Goal: Information Seeking & Learning: Learn about a topic

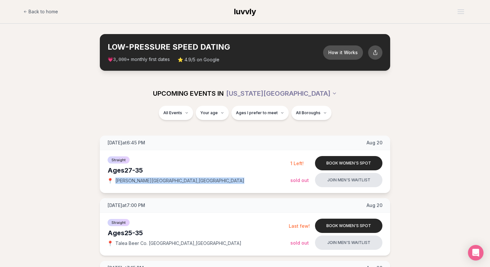
drag, startPoint x: 176, startPoint y: 179, endPoint x: 116, endPoint y: 180, distance: 59.7
click at [116, 180] on div "📍 [PERSON_NAME][GEOGRAPHIC_DATA] , [GEOGRAPHIC_DATA]" at bounding box center [199, 180] width 183 height 6
click at [259, 173] on div "Ages [DEMOGRAPHIC_DATA]" at bounding box center [199, 170] width 183 height 9
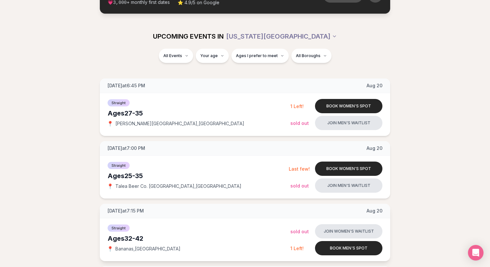
scroll to position [54, 0]
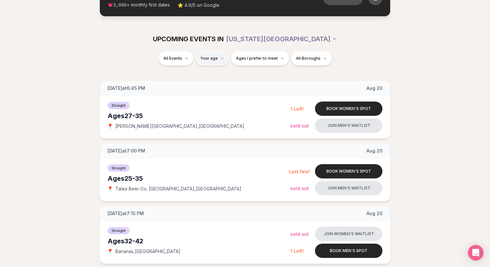
type input "**"
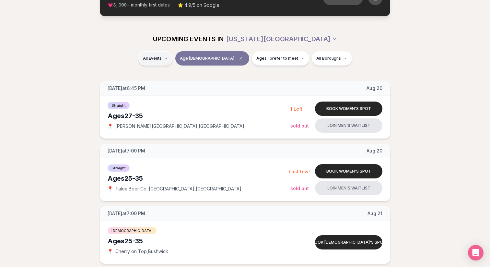
click at [183, 75] on div "Straight ( 39 )" at bounding box center [185, 75] width 62 height 14
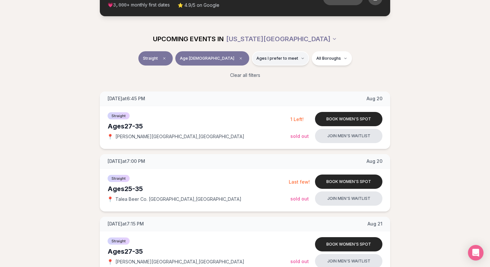
click at [257, 56] on span "Ages I prefer to meet" at bounding box center [278, 58] width 42 height 5
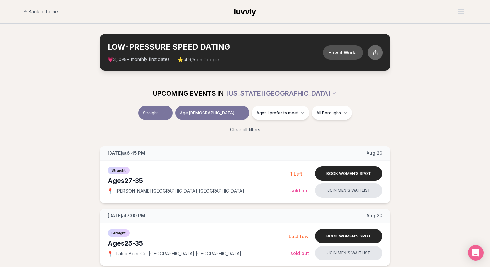
click at [376, 51] on icon at bounding box center [376, 53] width 6 height 6
click at [412, 38] on section "LOW-PRESSURE SPEED DATING How it Works 💗 3,000 + monthly first dates ⭐ 4.9/5 on…" at bounding box center [245, 52] width 490 height 57
click at [356, 45] on button "How it Works" at bounding box center [343, 52] width 42 height 15
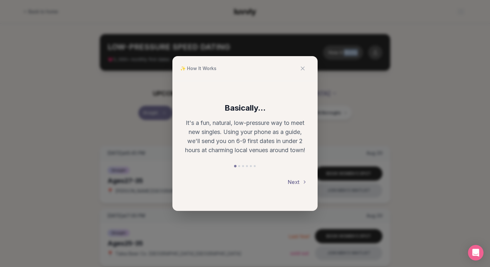
click at [300, 180] on button "Next" at bounding box center [297, 182] width 19 height 14
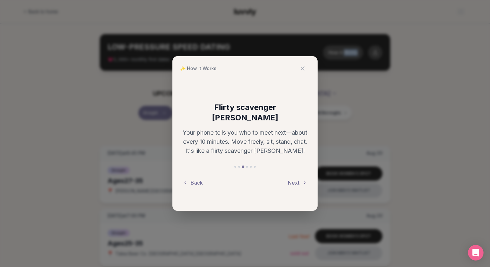
click at [300, 180] on button "Next" at bounding box center [297, 182] width 19 height 14
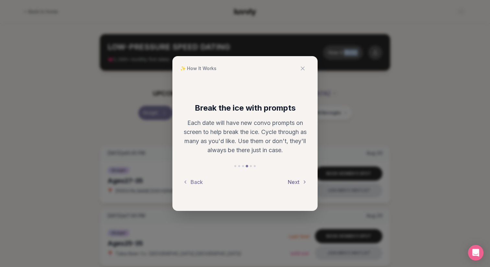
click at [300, 180] on button "Next" at bounding box center [297, 182] width 19 height 14
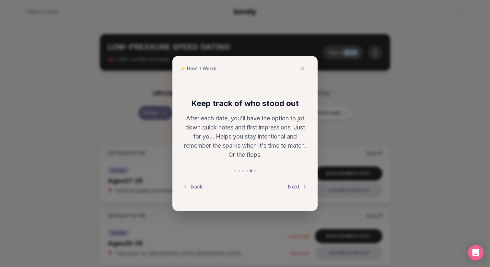
click at [300, 180] on button "Next" at bounding box center [297, 186] width 19 height 14
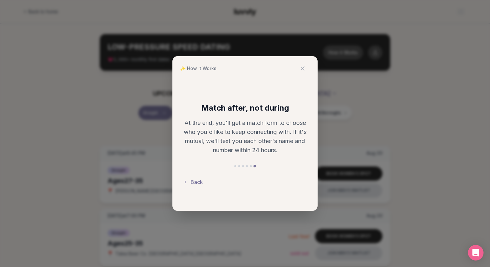
click at [300, 180] on div "Back" at bounding box center [245, 182] width 125 height 14
click at [303, 70] on icon at bounding box center [303, 68] width 6 height 6
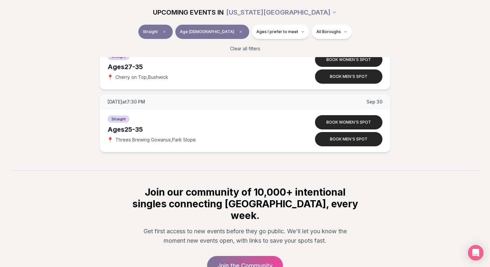
scroll to position [2483, 0]
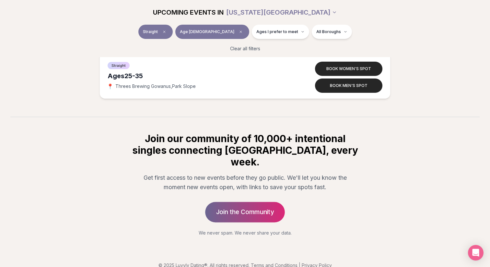
click at [273, 202] on link "Join the Community" at bounding box center [245, 212] width 80 height 20
